Goal: Task Accomplishment & Management: Manage account settings

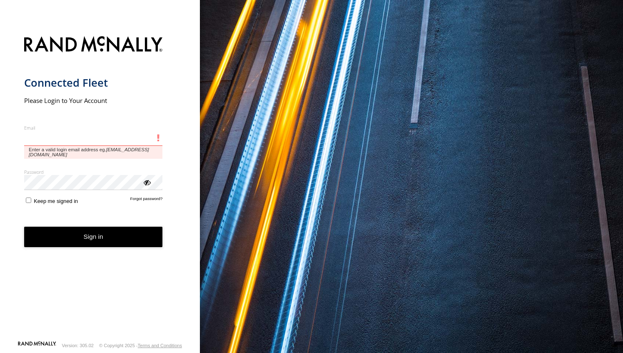
click at [114, 141] on input "Email" at bounding box center [93, 138] width 139 height 15
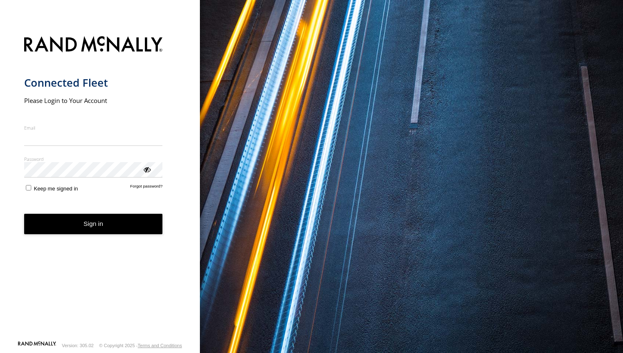
click at [163, 138] on nordpass-icon "main" at bounding box center [163, 138] width 0 height 7
click at [10, 201] on div "Connected Fleet Please Login to Your Account Email Enter a valid login email ad…" at bounding box center [100, 176] width 200 height 353
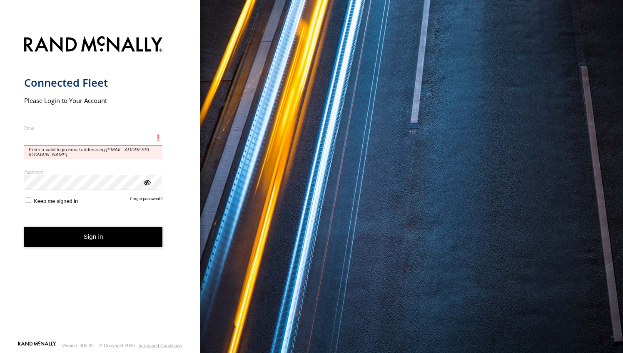
click at [88, 131] on input "Email" at bounding box center [93, 138] width 139 height 15
type input "**********"
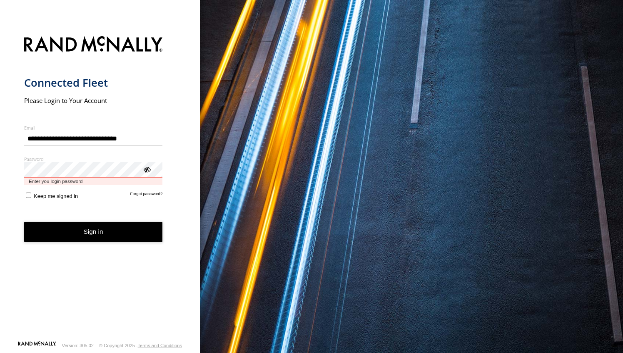
click at [24, 222] on button "Sign in" at bounding box center [93, 232] width 139 height 20
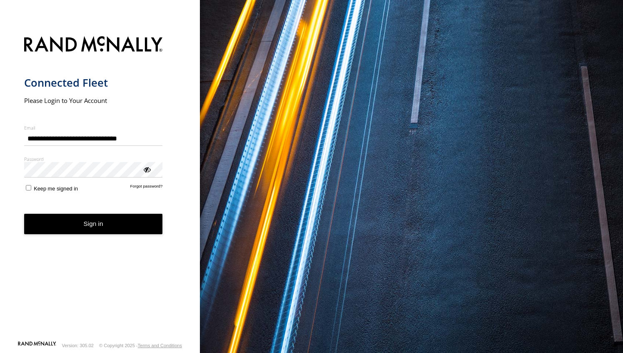
click at [163, 138] on nordpass-icon "main" at bounding box center [163, 138] width 0 height 7
click at [87, 227] on button "Sign in" at bounding box center [93, 224] width 139 height 20
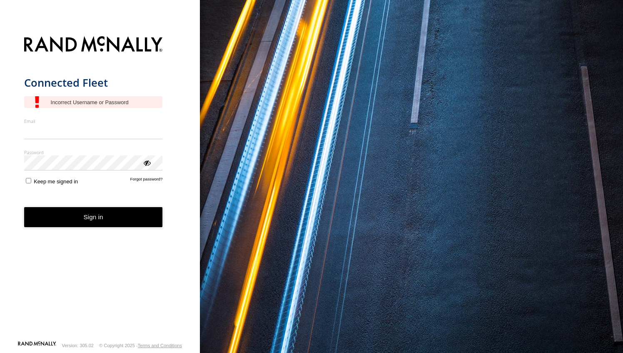
click at [163, 133] on nordpass-icon "main" at bounding box center [163, 131] width 0 height 7
click at [163, 132] on nordpass-icon "main" at bounding box center [163, 131] width 0 height 7
click at [163, 130] on nordpass-icon "main" at bounding box center [163, 131] width 0 height 7
click at [0, 353] on nordpass-autofill-portal at bounding box center [0, 353] width 0 height 0
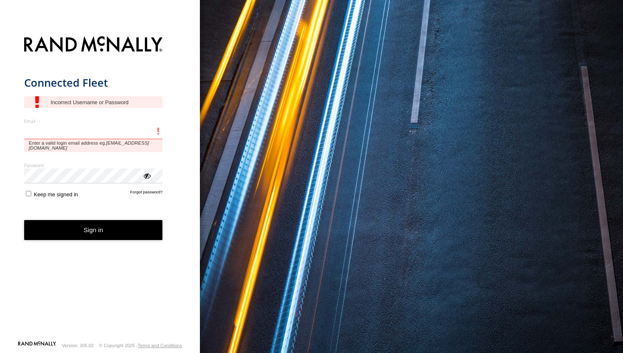
type input "**********"
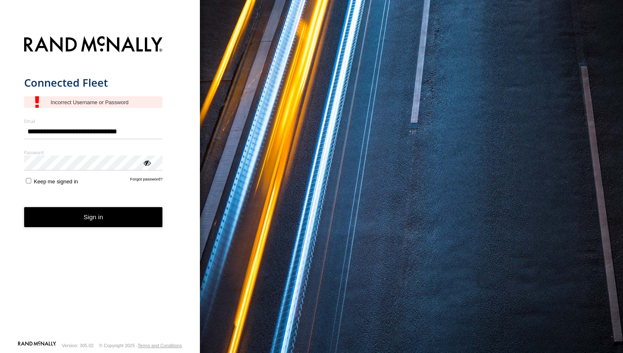
click at [98, 219] on button "Sign in" at bounding box center [93, 217] width 139 height 20
